Goal: Find specific page/section: Find specific page/section

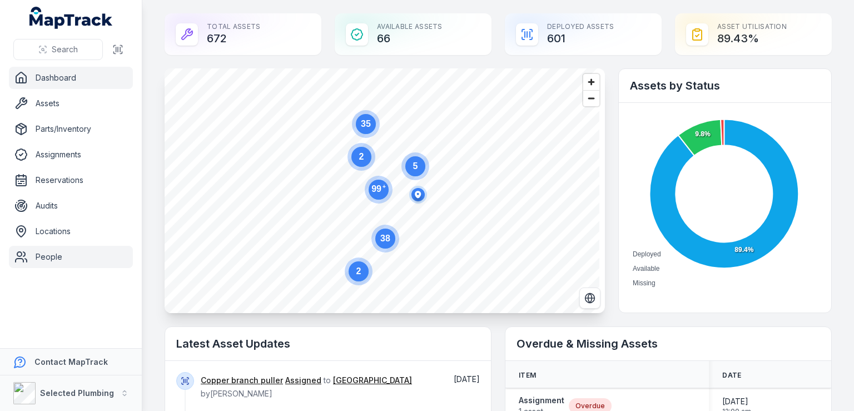
click at [57, 257] on link "People" at bounding box center [71, 257] width 124 height 22
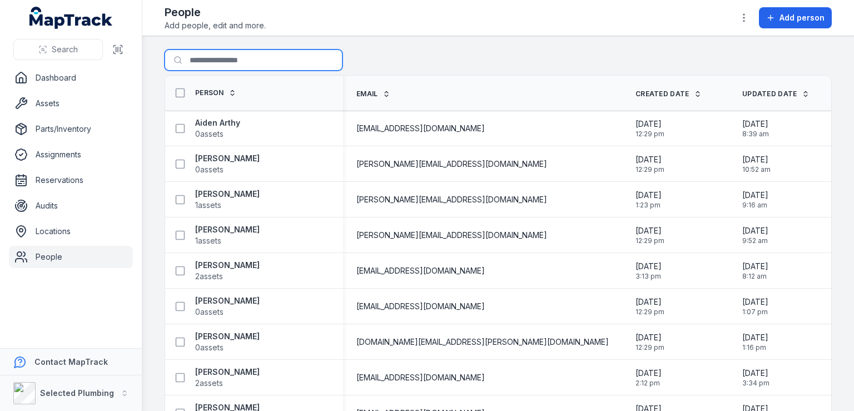
click at [220, 58] on input "Search for people" at bounding box center [254, 59] width 178 height 21
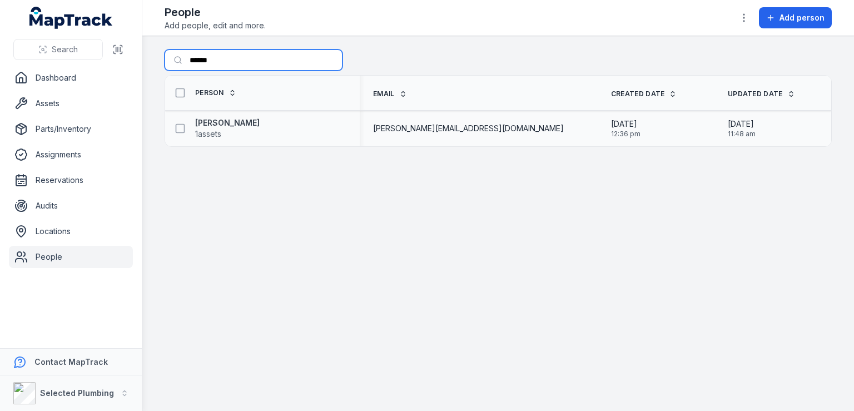
type input "******"
click at [265, 132] on div "[PERSON_NAME] 1 assets" at bounding box center [258, 128] width 177 height 22
click at [274, 122] on div "[PERSON_NAME] 1 assets" at bounding box center [258, 128] width 177 height 22
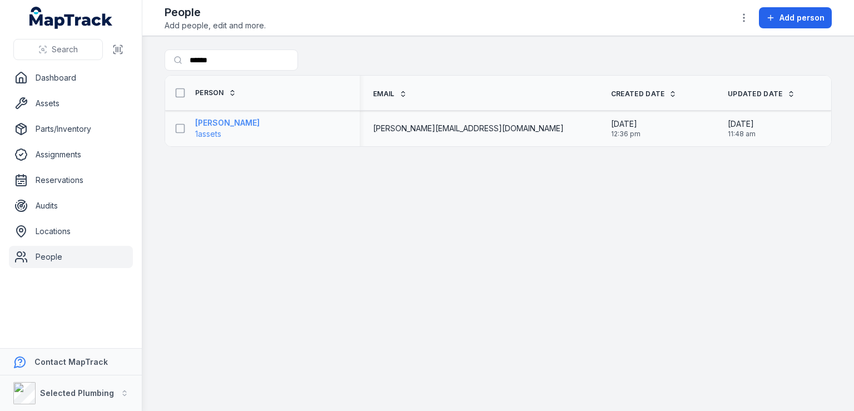
click at [233, 119] on strong "[PERSON_NAME]" at bounding box center [227, 122] width 64 height 11
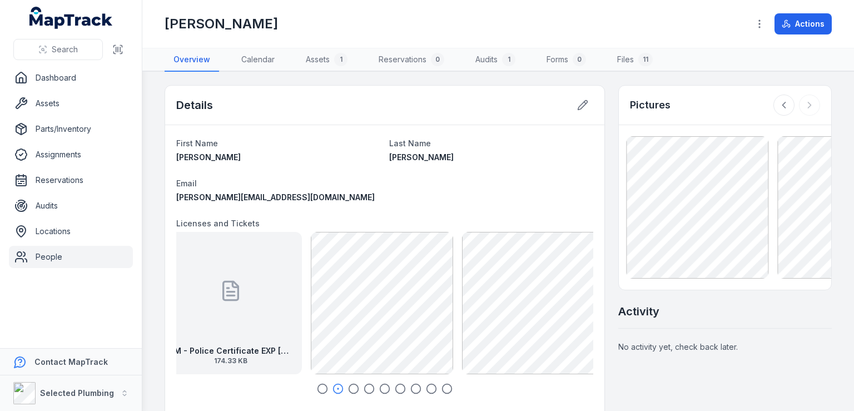
click at [845, 216] on main "Details First Name [PERSON_NAME] Last Name [PERSON_NAME] Email [EMAIL_ADDRESS][…" at bounding box center [498, 241] width 712 height 339
click at [853, 212] on main "Details First Name [PERSON_NAME] Last Name [PERSON_NAME] Email [EMAIL_ADDRESS][…" at bounding box center [498, 241] width 712 height 339
click at [853, 216] on main "Details First Name [PERSON_NAME] Last Name [PERSON_NAME] Email [EMAIL_ADDRESS][…" at bounding box center [498, 241] width 712 height 339
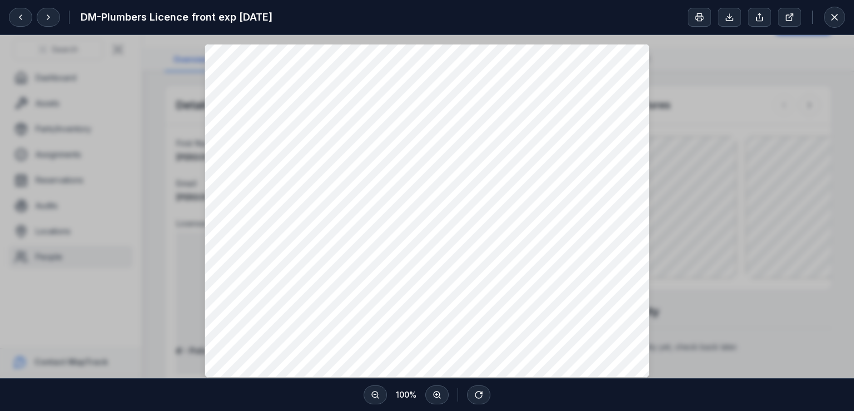
click at [696, 73] on div at bounding box center [427, 210] width 854 height 351
click at [27, 83] on div at bounding box center [427, 210] width 854 height 351
click at [833, 14] on icon at bounding box center [834, 17] width 11 height 11
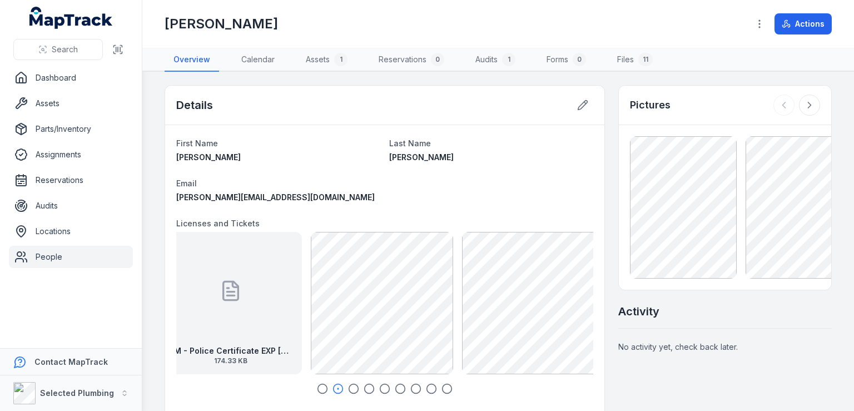
click at [351, 386] on icon "button" at bounding box center [353, 388] width 11 height 11
click at [367, 386] on icon "button" at bounding box center [369, 388] width 11 height 11
click at [382, 389] on icon "button" at bounding box center [384, 388] width 11 height 11
click at [400, 389] on icon "button" at bounding box center [400, 388] width 11 height 11
click at [414, 389] on icon "button" at bounding box center [415, 388] width 11 height 11
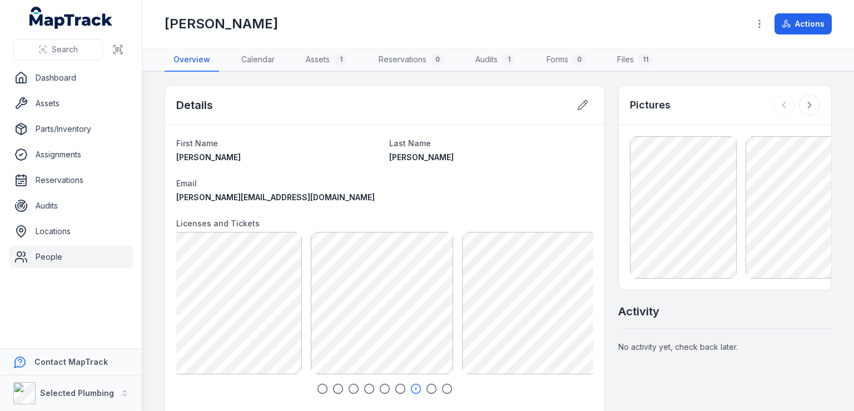
click at [426, 390] on icon "button" at bounding box center [431, 388] width 11 height 11
click at [447, 387] on icon "button" at bounding box center [446, 388] width 11 height 11
click at [320, 389] on icon "button" at bounding box center [322, 388] width 11 height 11
click at [247, 287] on icon at bounding box center [247, 291] width 22 height 22
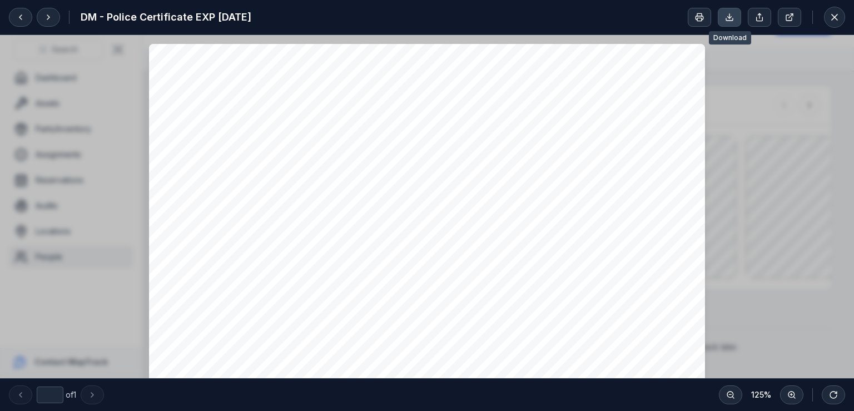
click at [730, 18] on icon at bounding box center [730, 18] width 4 height 2
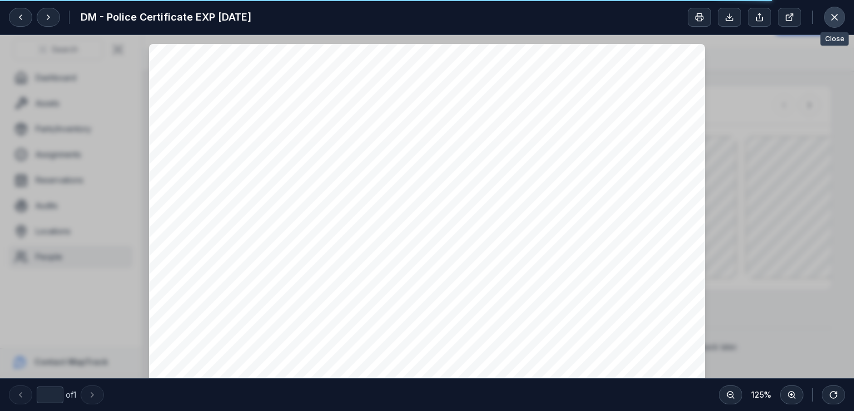
click at [835, 15] on icon at bounding box center [834, 17] width 11 height 11
